Goal: Navigation & Orientation: Find specific page/section

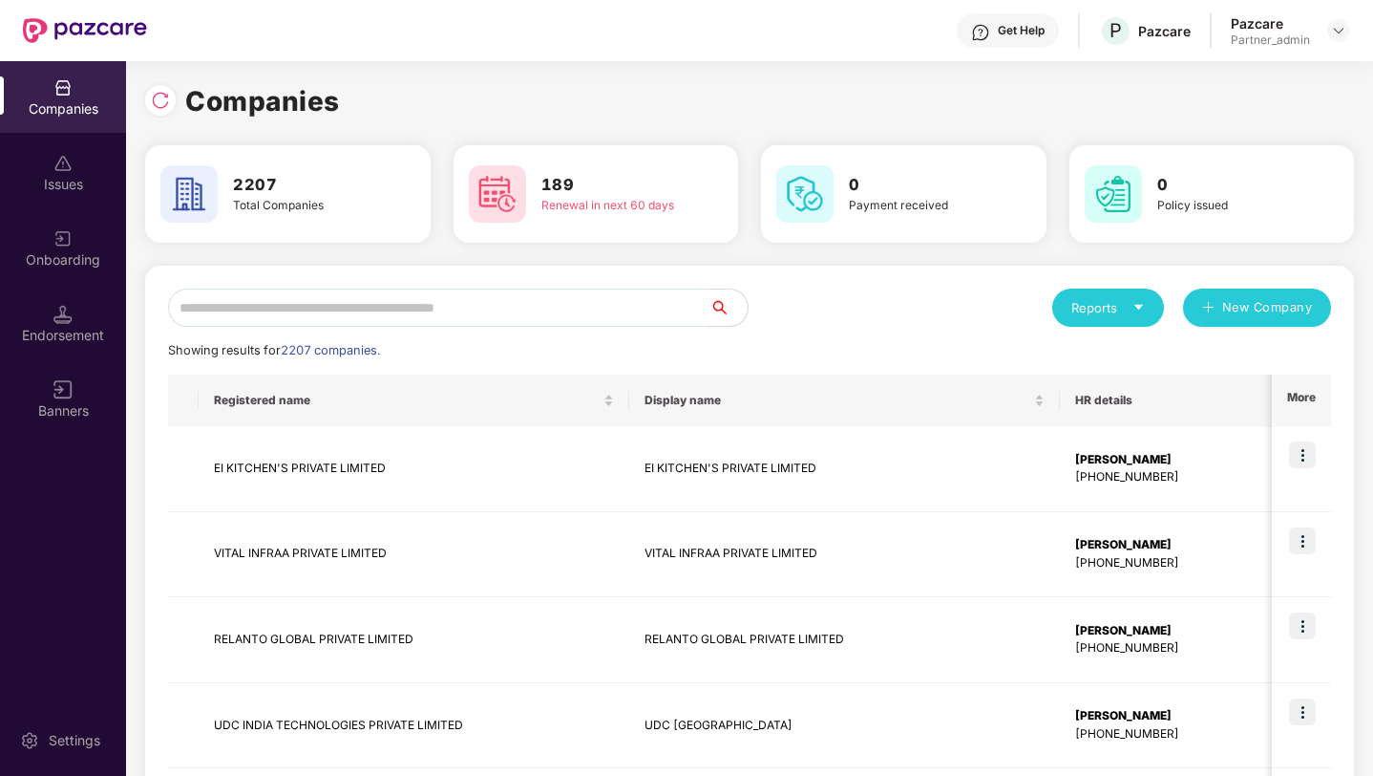
click at [1131, 316] on div "Reports" at bounding box center [1109, 307] width 74 height 19
click at [1145, 359] on div "Companies" at bounding box center [1148, 358] width 168 height 21
click at [1150, 300] on div "Reports" at bounding box center [1108, 307] width 112 height 38
click at [1121, 349] on div "Companies" at bounding box center [1099, 358] width 70 height 21
click at [362, 308] on input "text" at bounding box center [439, 307] width 542 height 38
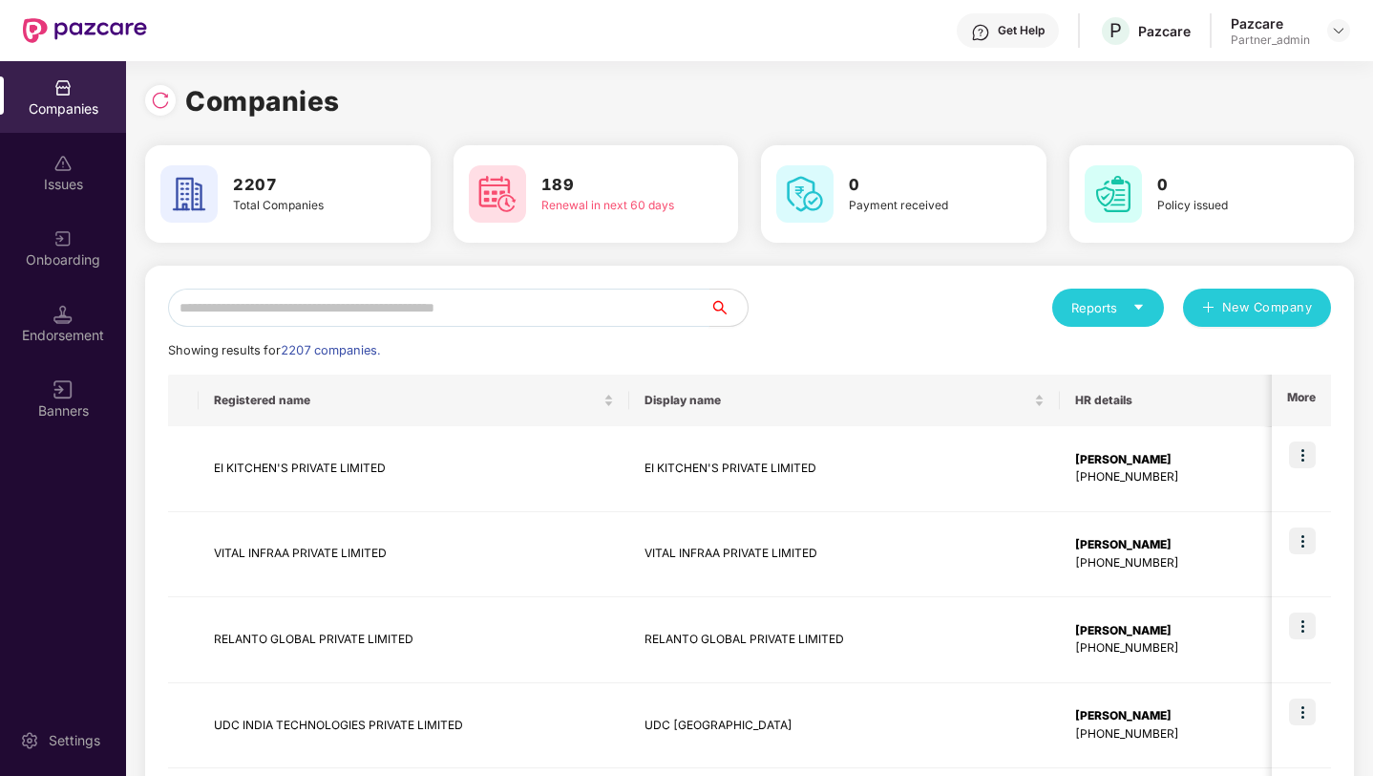
paste input "**********"
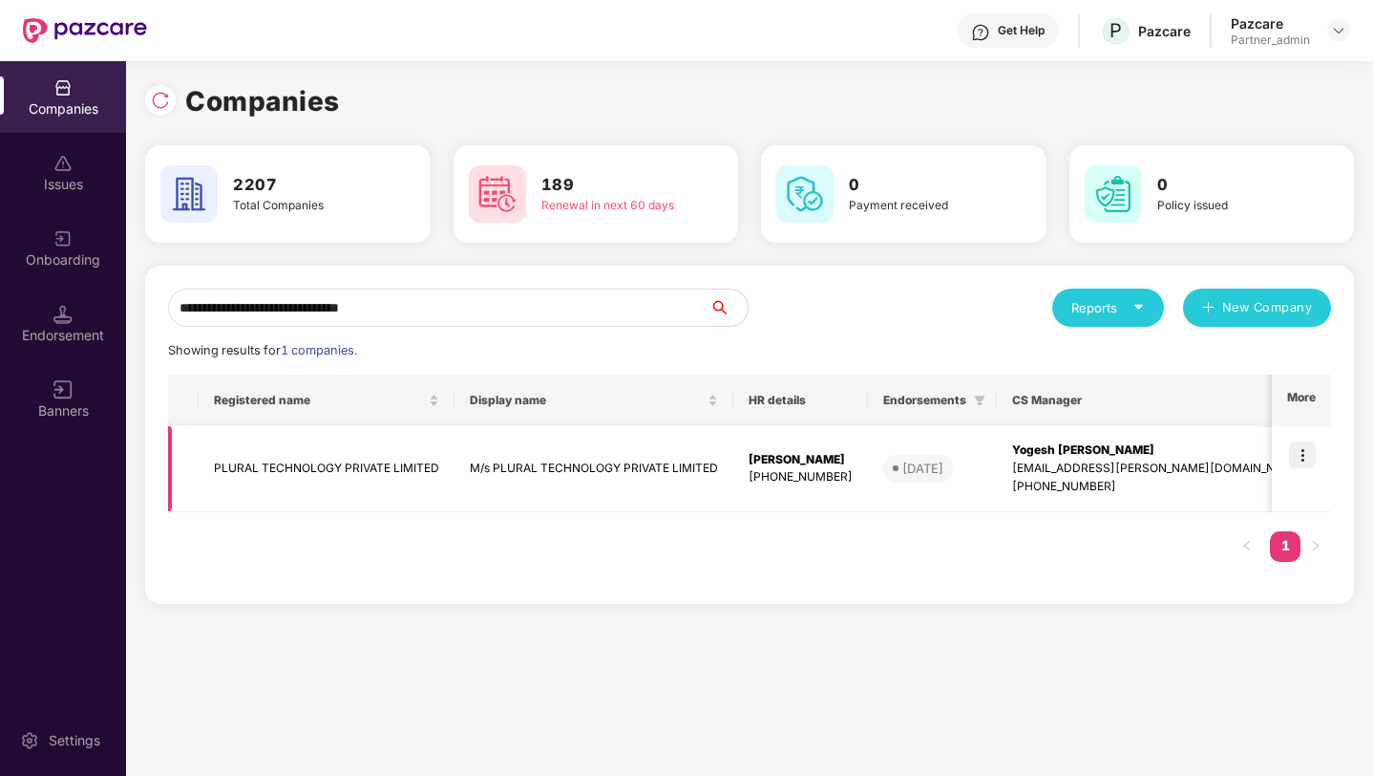
type input "**********"
click at [1312, 457] on img at bounding box center [1302, 454] width 27 height 27
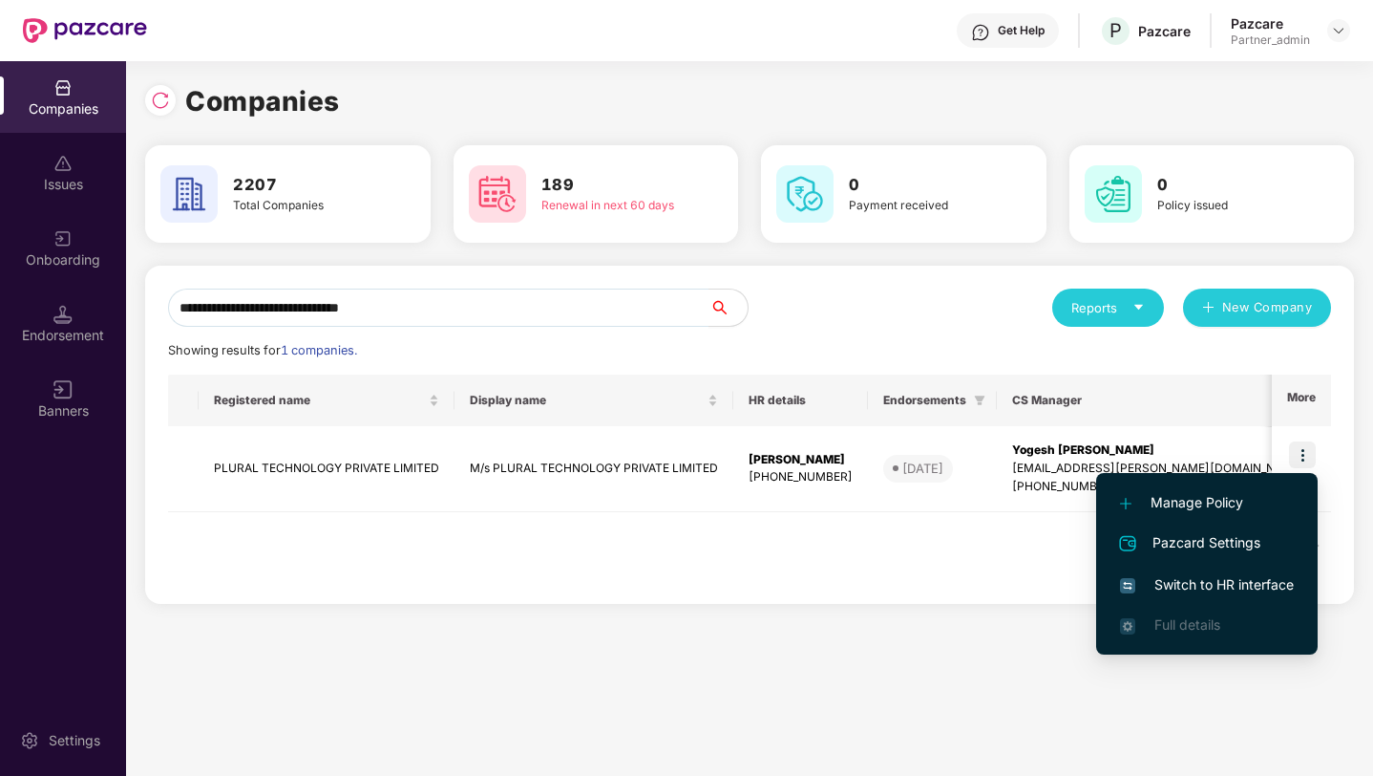
click at [1243, 591] on span "Switch to HR interface" at bounding box center [1207, 584] width 174 height 21
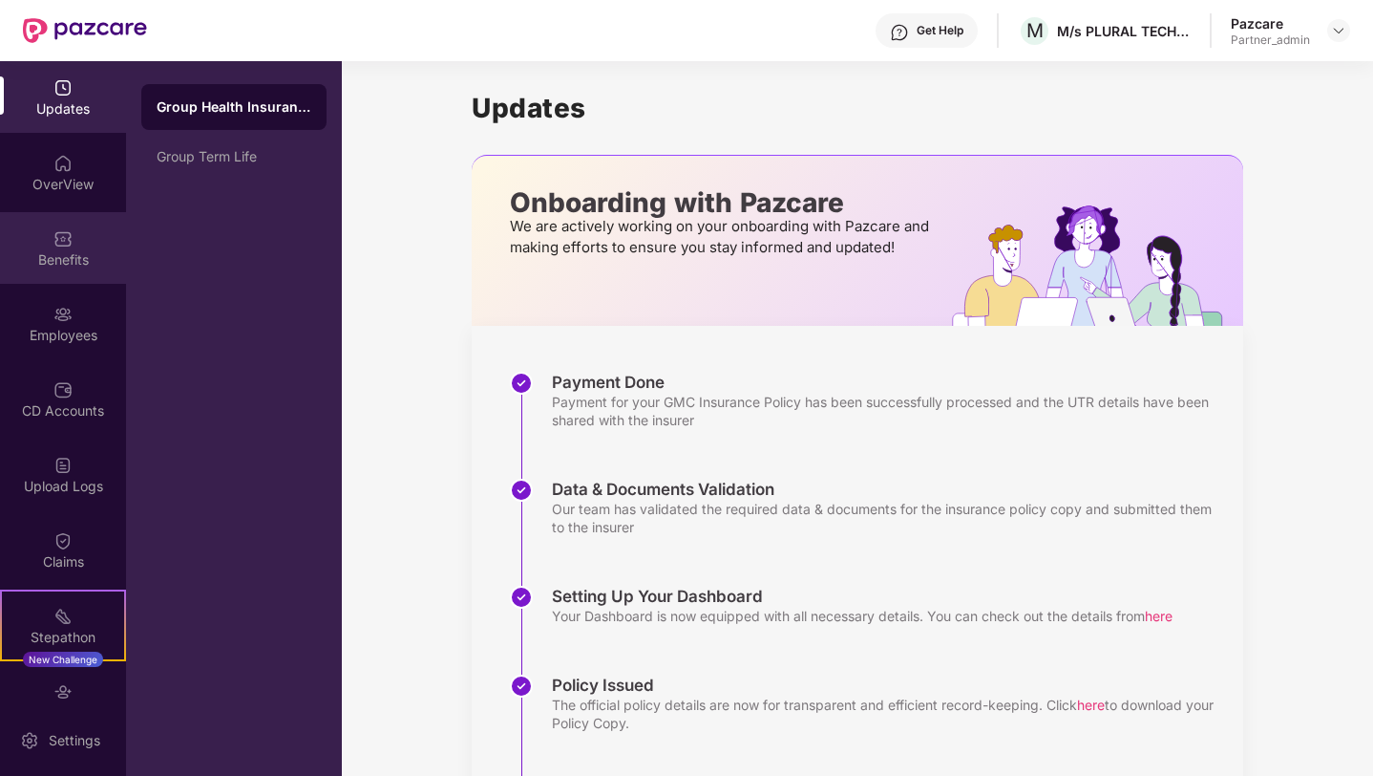
click at [65, 280] on div "Benefits" at bounding box center [63, 248] width 126 height 72
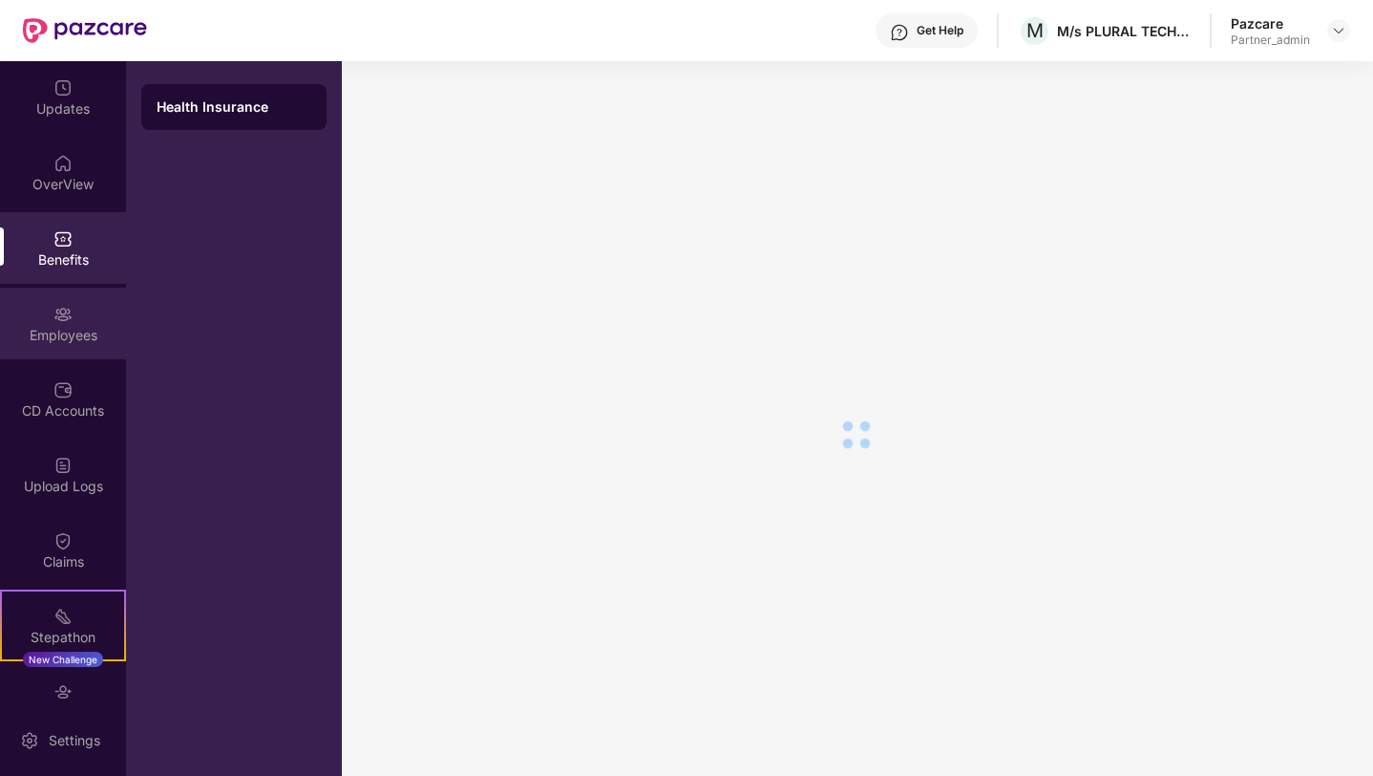
click at [64, 329] on div "Employees" at bounding box center [63, 335] width 126 height 19
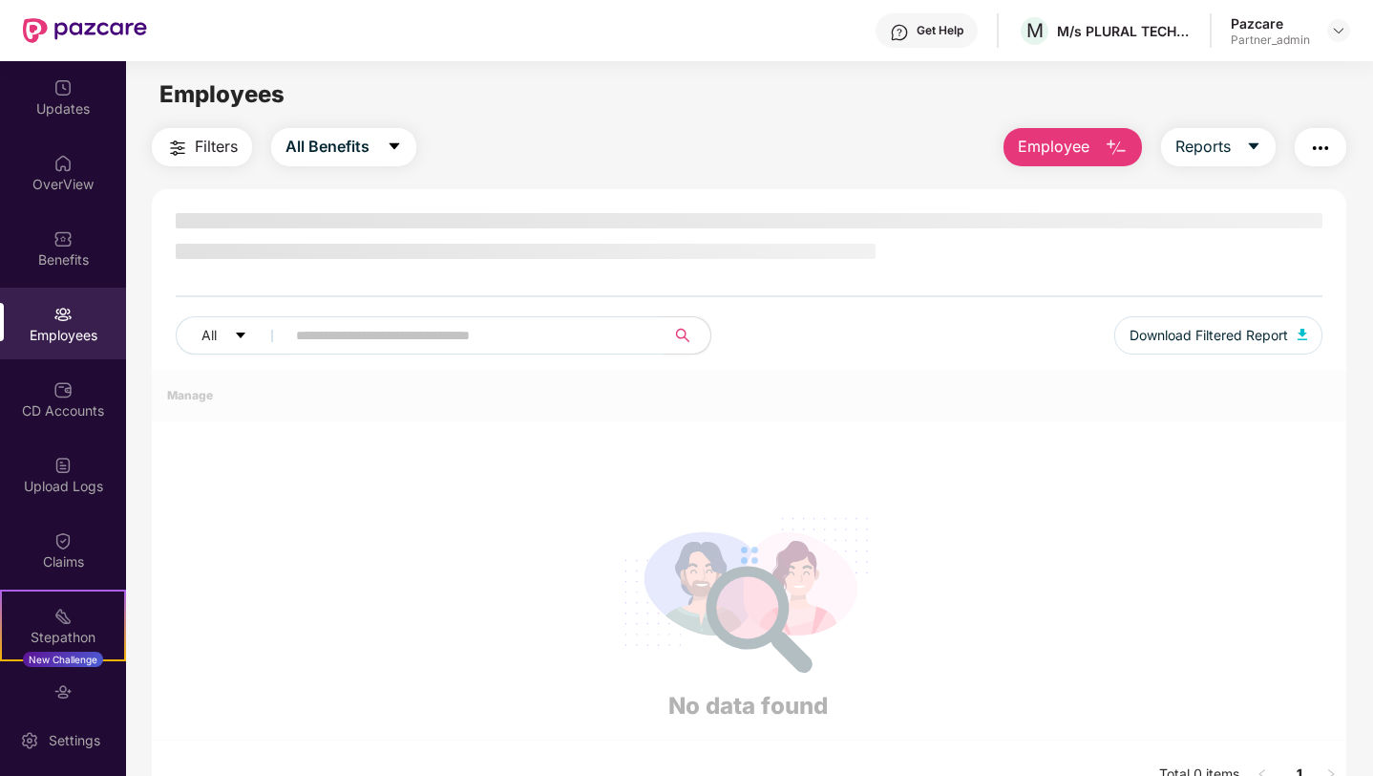
scroll to position [112, 0]
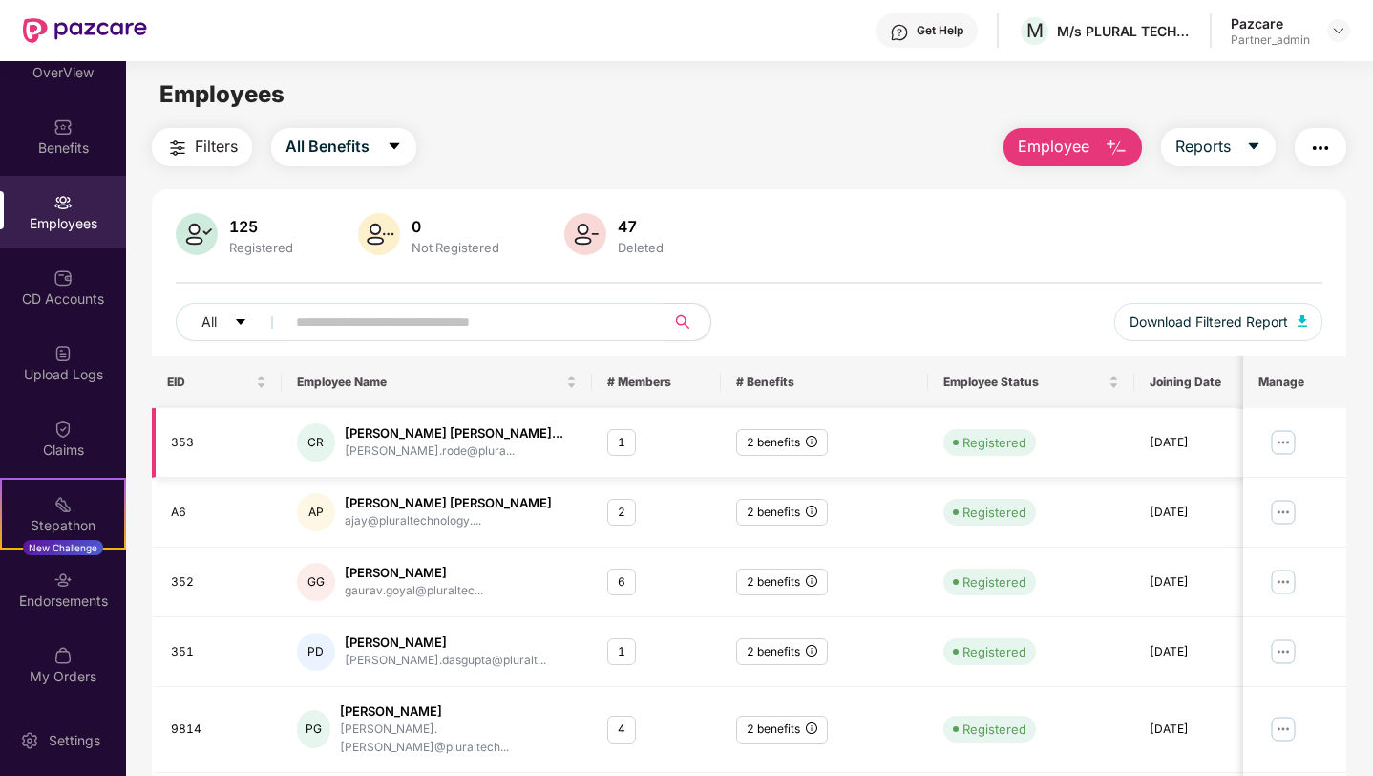
click at [1286, 452] on img at bounding box center [1282, 442] width 31 height 31
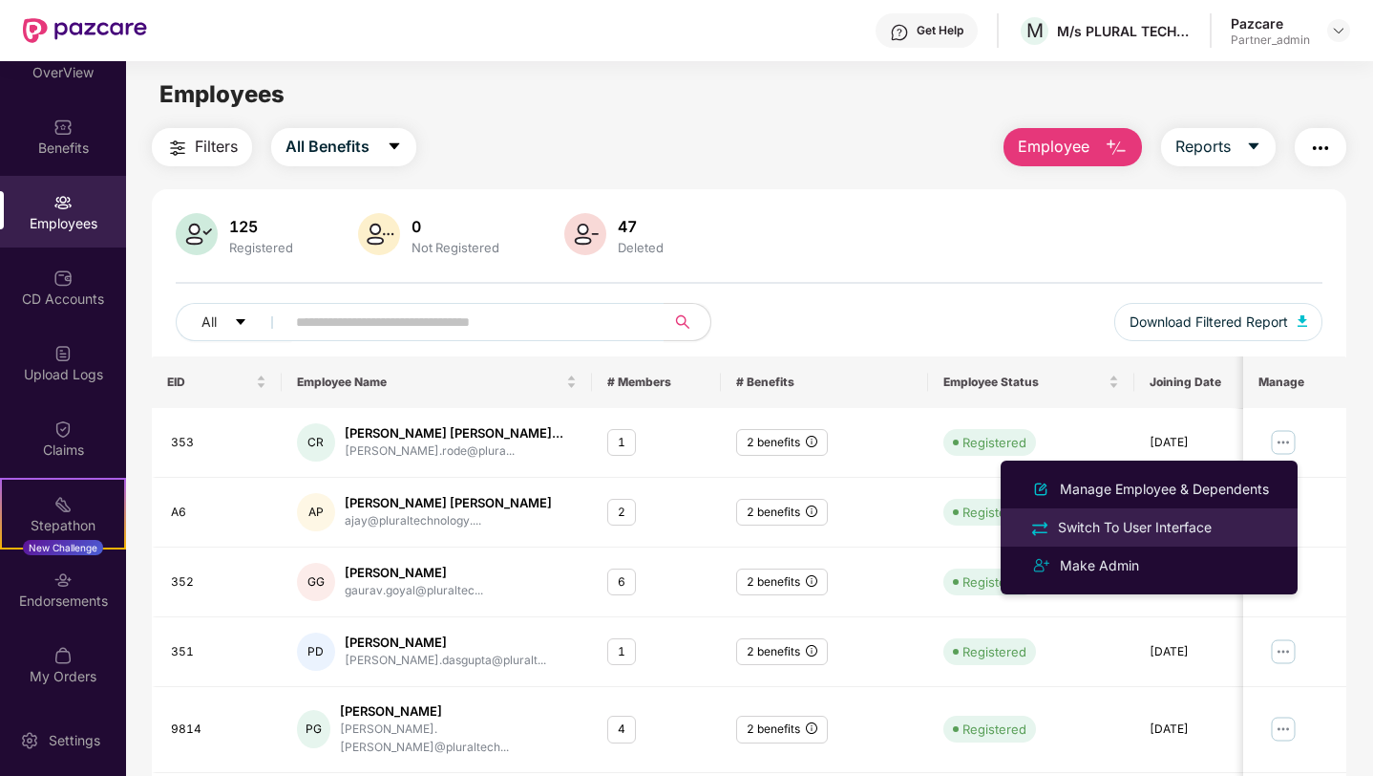
click at [1219, 528] on div "Switch To User Interface" at bounding box center [1149, 527] width 247 height 22
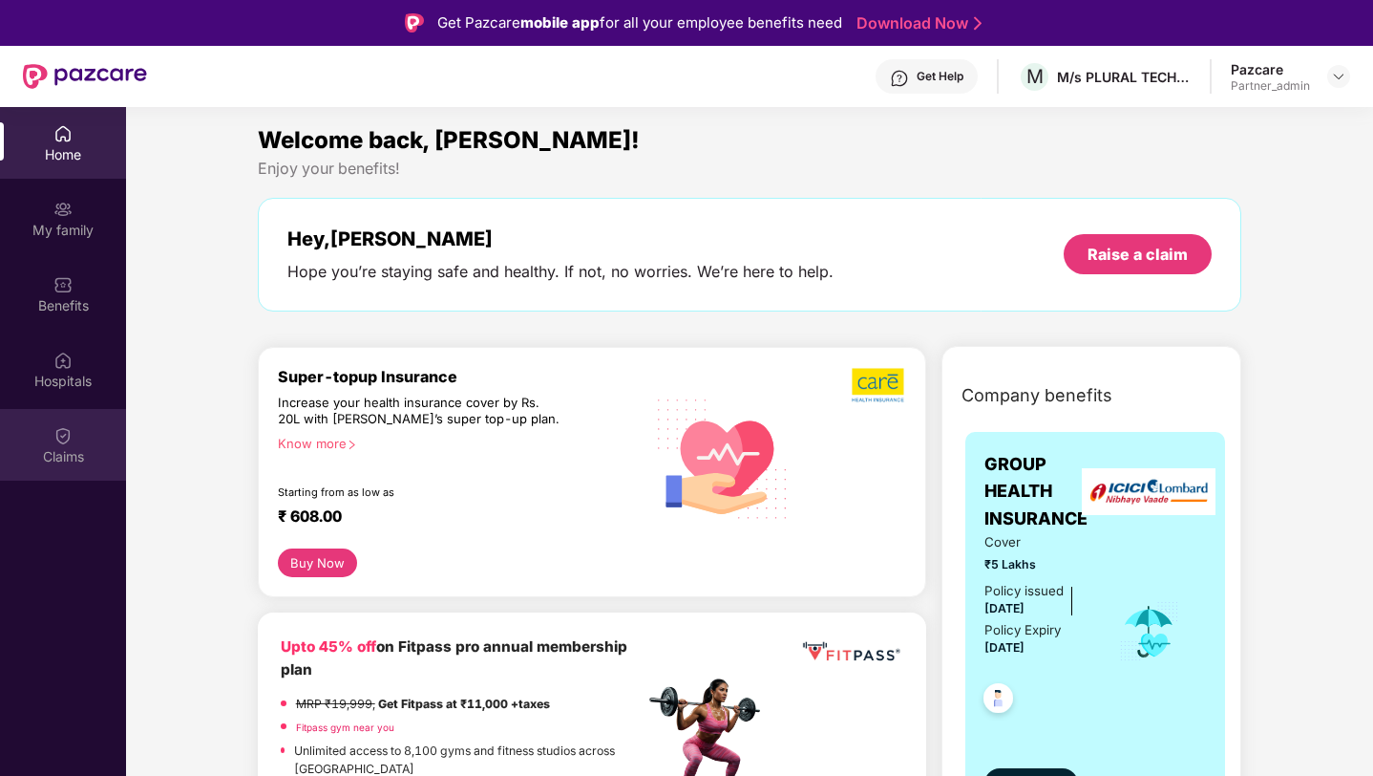
click at [79, 457] on div "Claims" at bounding box center [63, 456] width 126 height 19
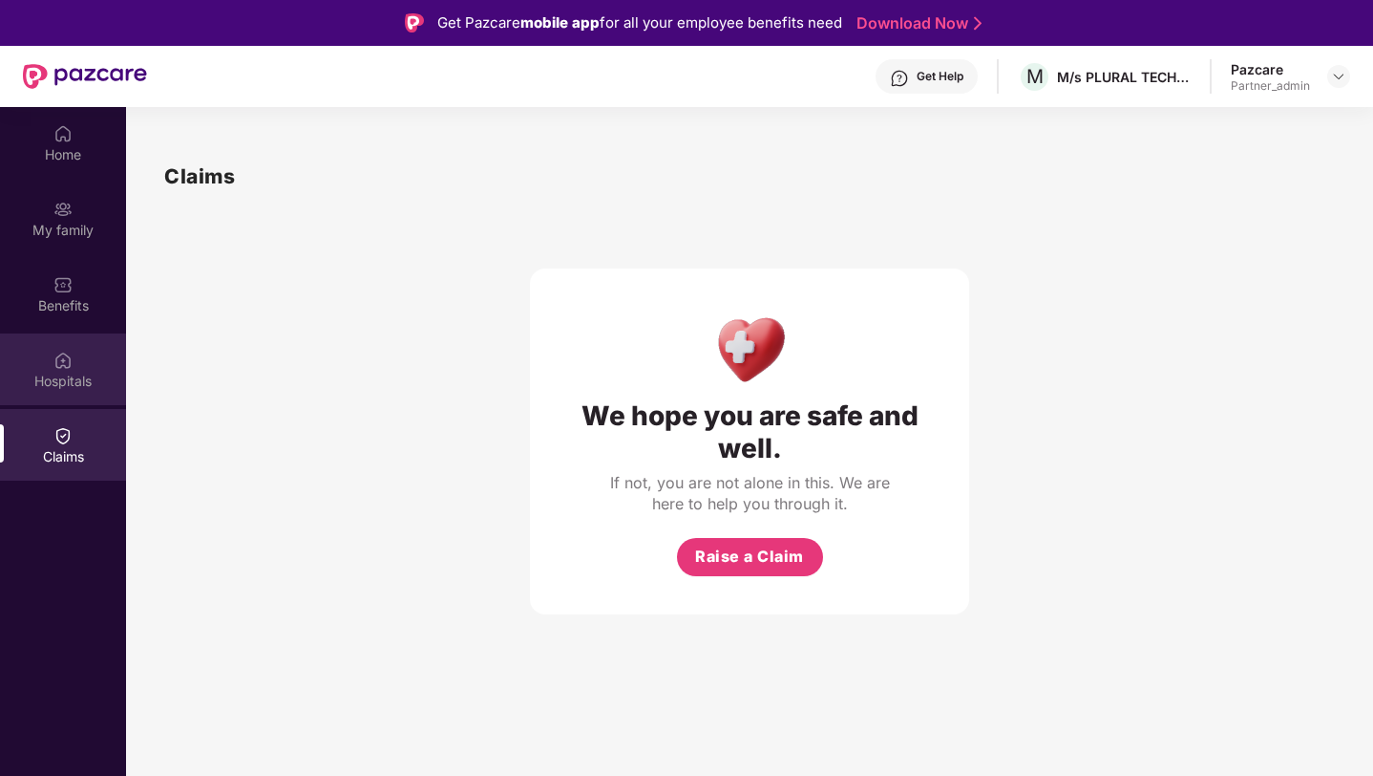
click at [84, 343] on div "Hospitals" at bounding box center [63, 369] width 126 height 72
